Goal: Find contact information: Find contact information

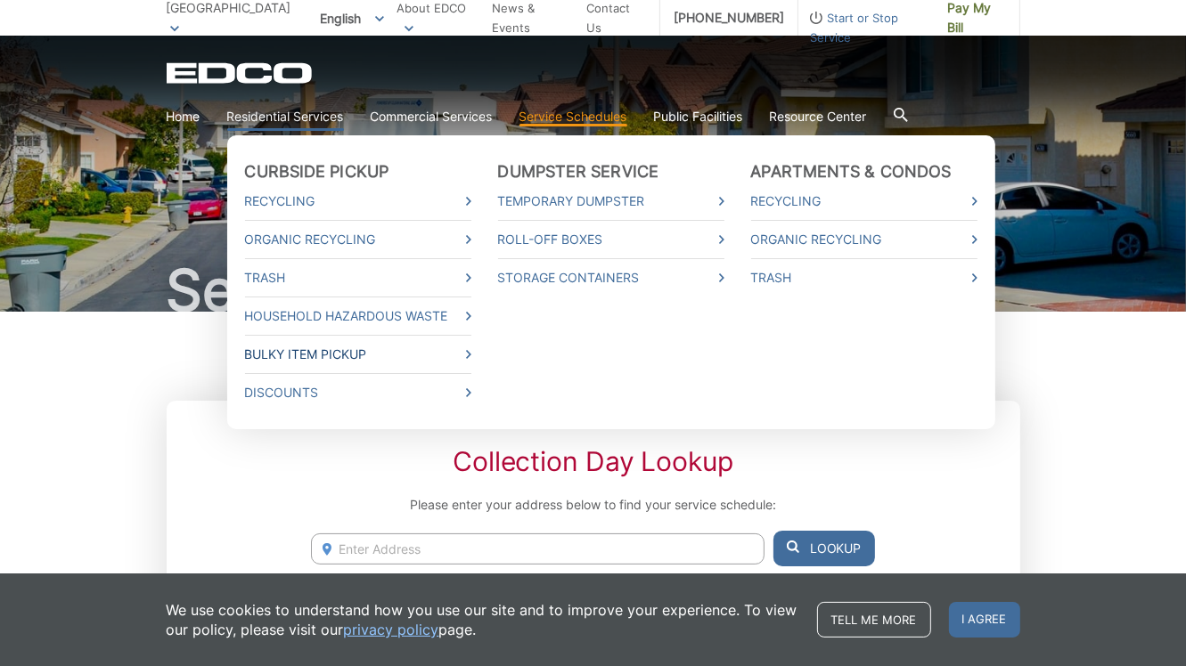
click at [466, 358] on icon at bounding box center [468, 354] width 5 height 9
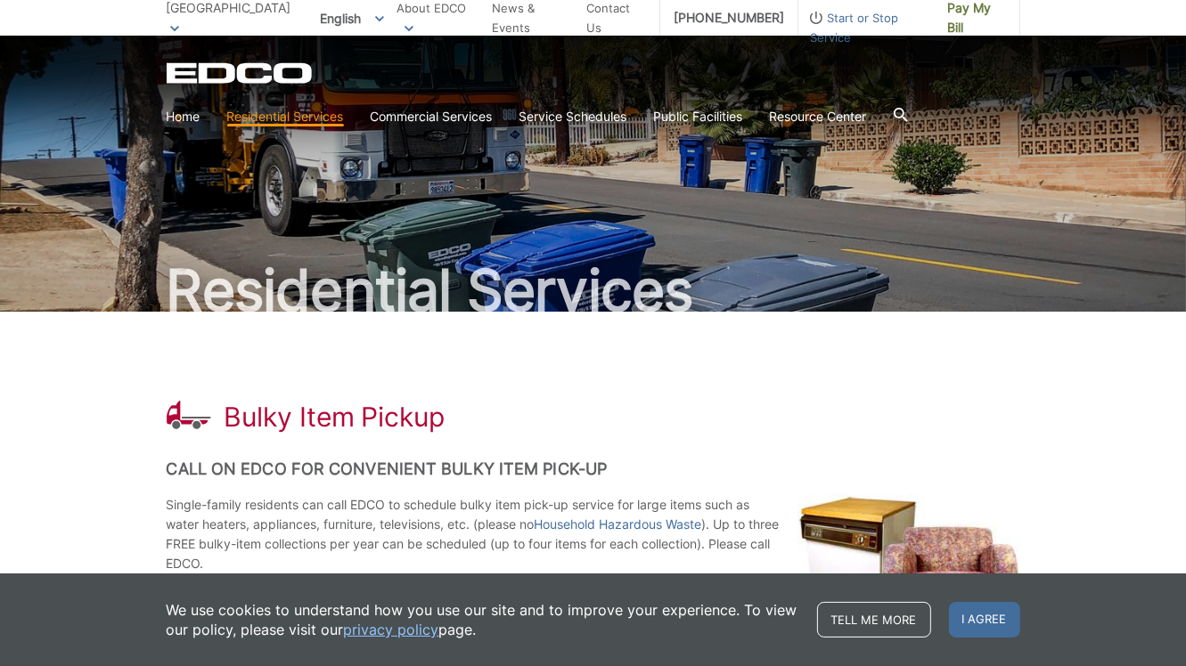
scroll to position [178, 0]
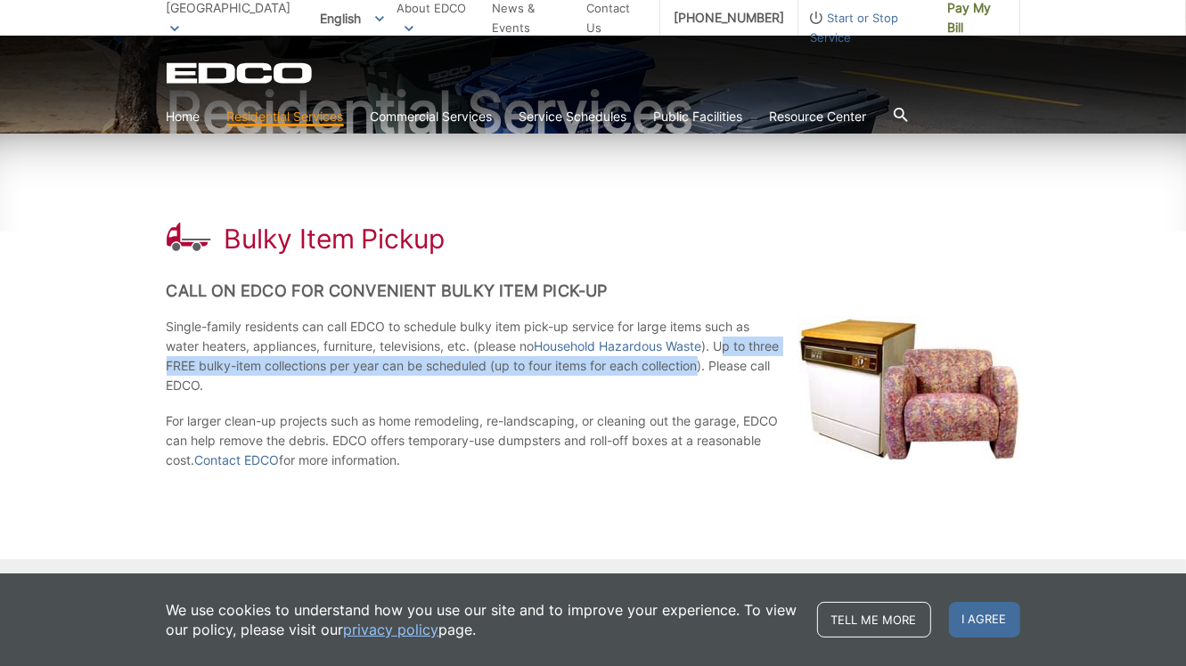
drag, startPoint x: 730, startPoint y: 347, endPoint x: 738, endPoint y: 361, distance: 15.6
click at [738, 361] on p "Single-family residents can call EDCO to schedule bulky item pick-up service fo…" at bounding box center [593, 356] width 853 height 78
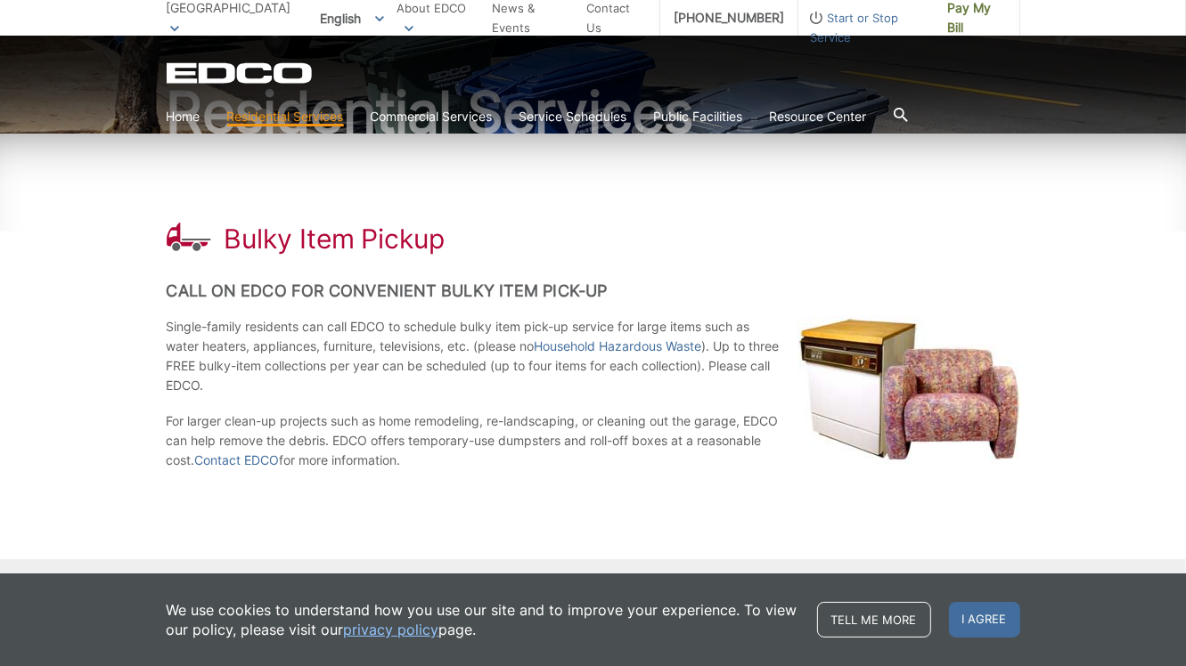
click at [682, 380] on p "Single-family residents can call EDCO to schedule bulky item pick-up service fo…" at bounding box center [593, 356] width 853 height 78
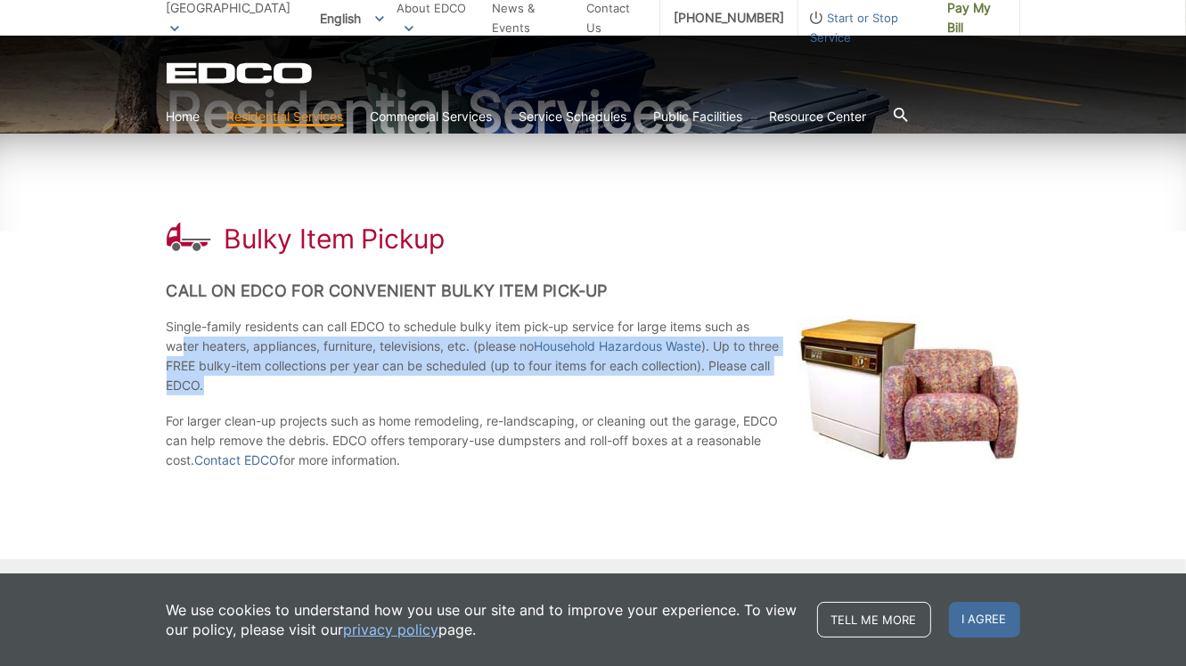
drag, startPoint x: 281, startPoint y: 384, endPoint x: 182, endPoint y: 355, distance: 102.9
click at [182, 355] on p "Single-family residents can call EDCO to schedule bulky item pick-up service fo…" at bounding box center [593, 356] width 853 height 78
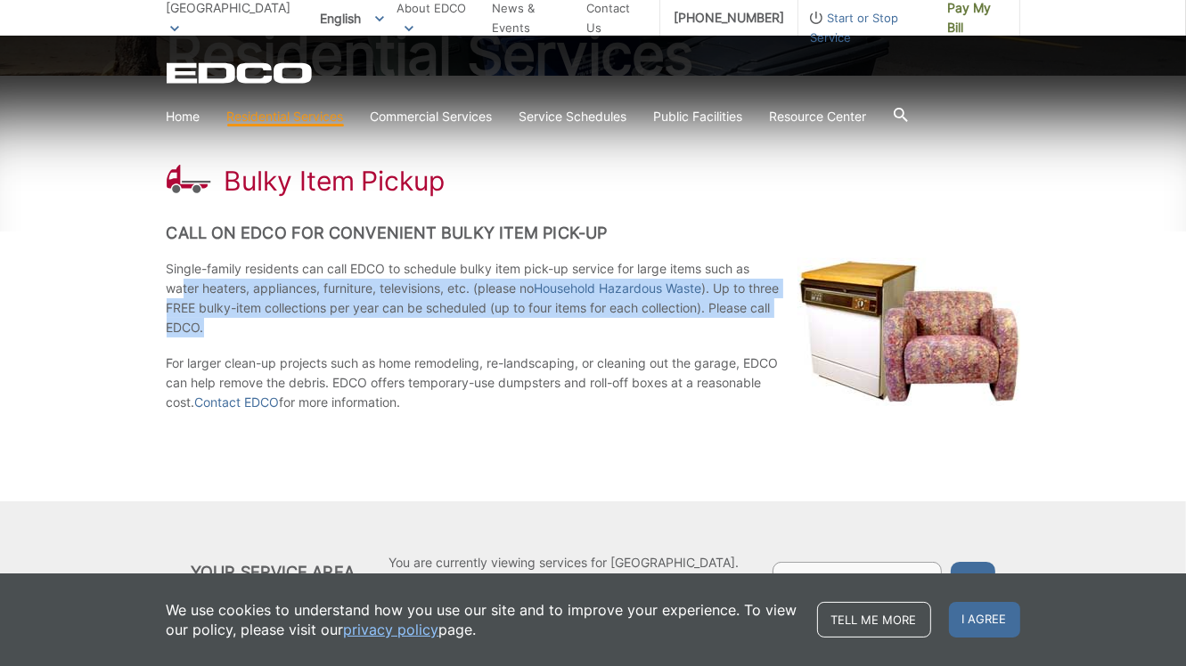
scroll to position [304, 0]
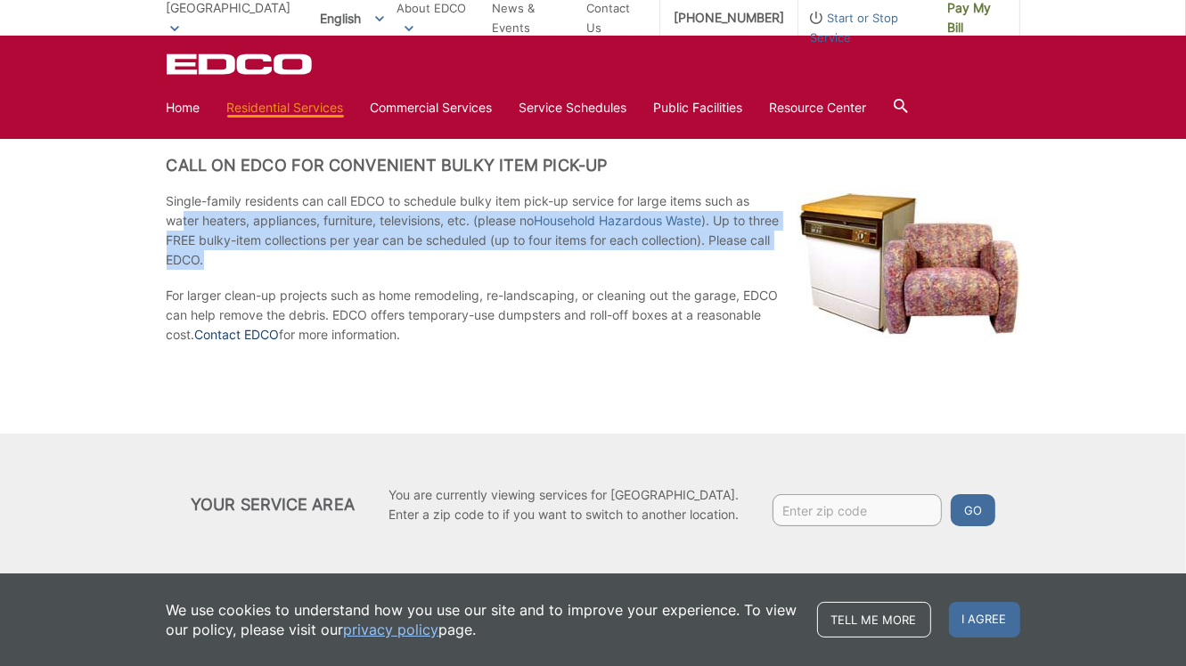
click at [260, 334] on link "Contact EDCO" at bounding box center [237, 335] width 85 height 20
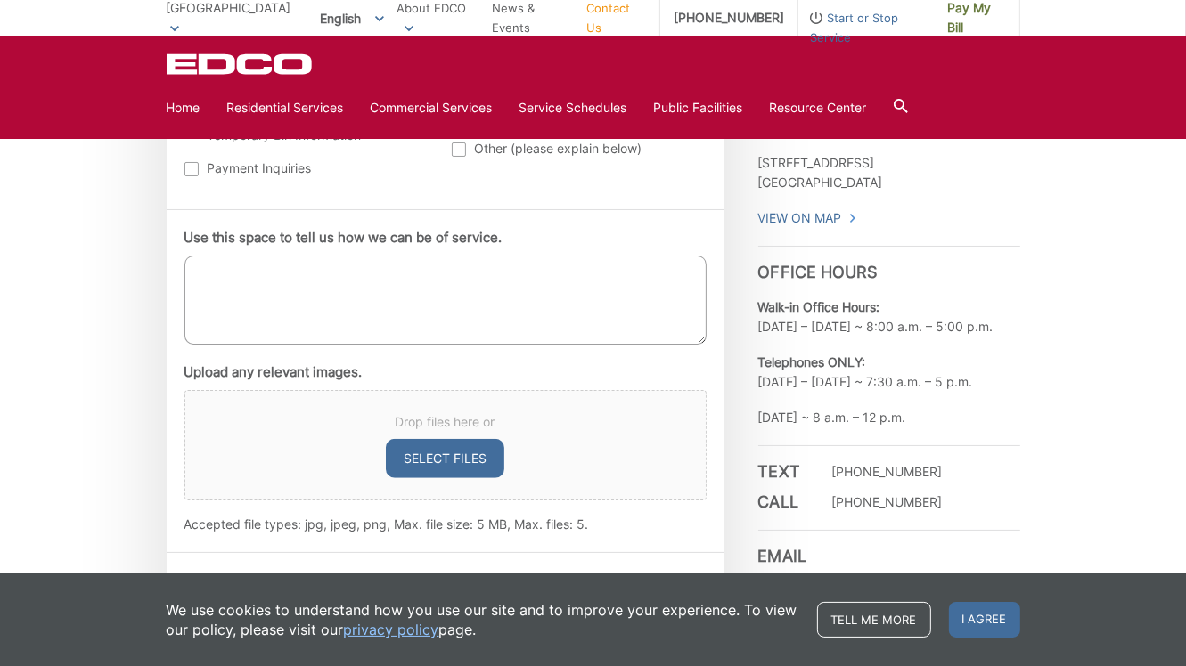
scroll to position [980, 0]
